Goal: Find contact information: Find contact information

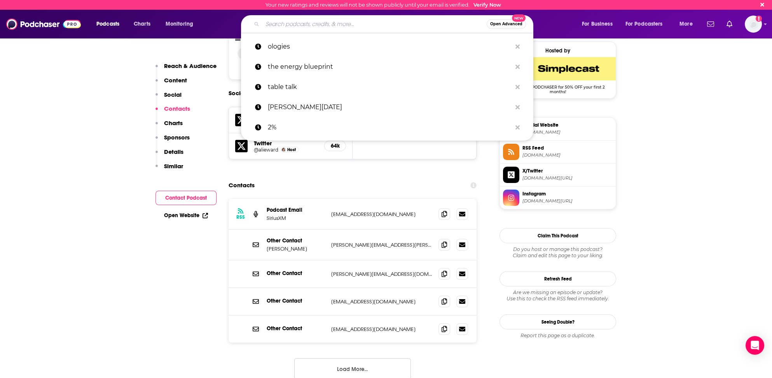
click at [284, 25] on input "Search podcasts, credits, & more..." at bounding box center [374, 24] width 224 height 12
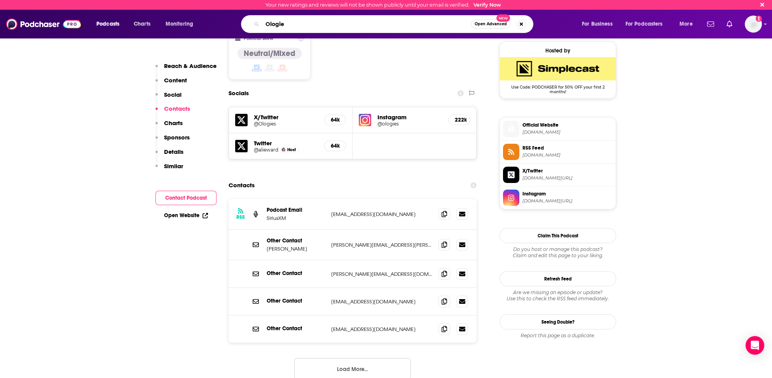
type input "Ologies"
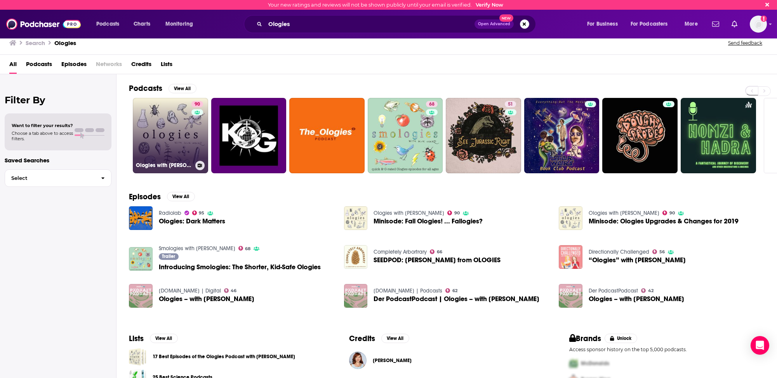
click at [159, 139] on link "90 Ologies with [PERSON_NAME]" at bounding box center [170, 135] width 75 height 75
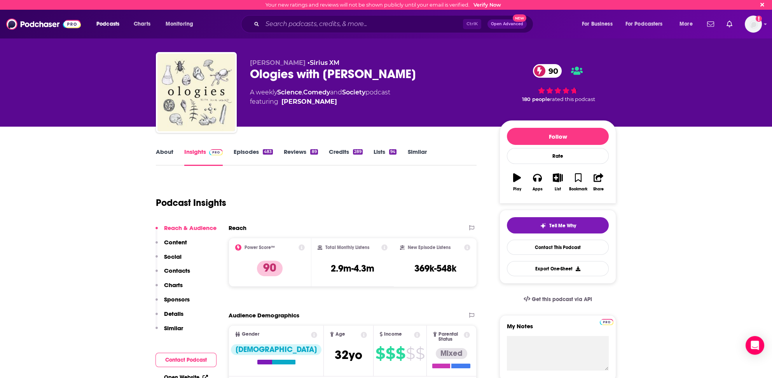
click at [175, 270] on p "Contacts" at bounding box center [177, 270] width 26 height 7
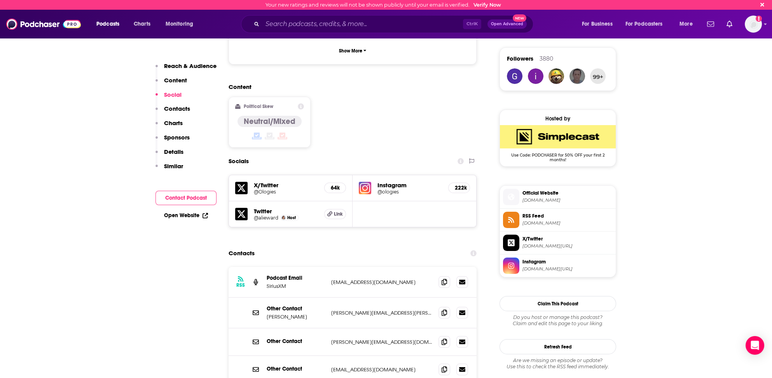
scroll to position [540, 0]
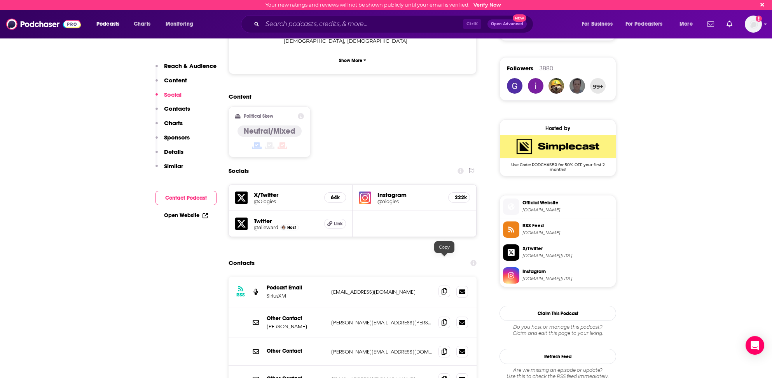
click at [443, 288] on icon at bounding box center [443, 291] width 5 height 6
